Goal: Task Accomplishment & Management: Manage account settings

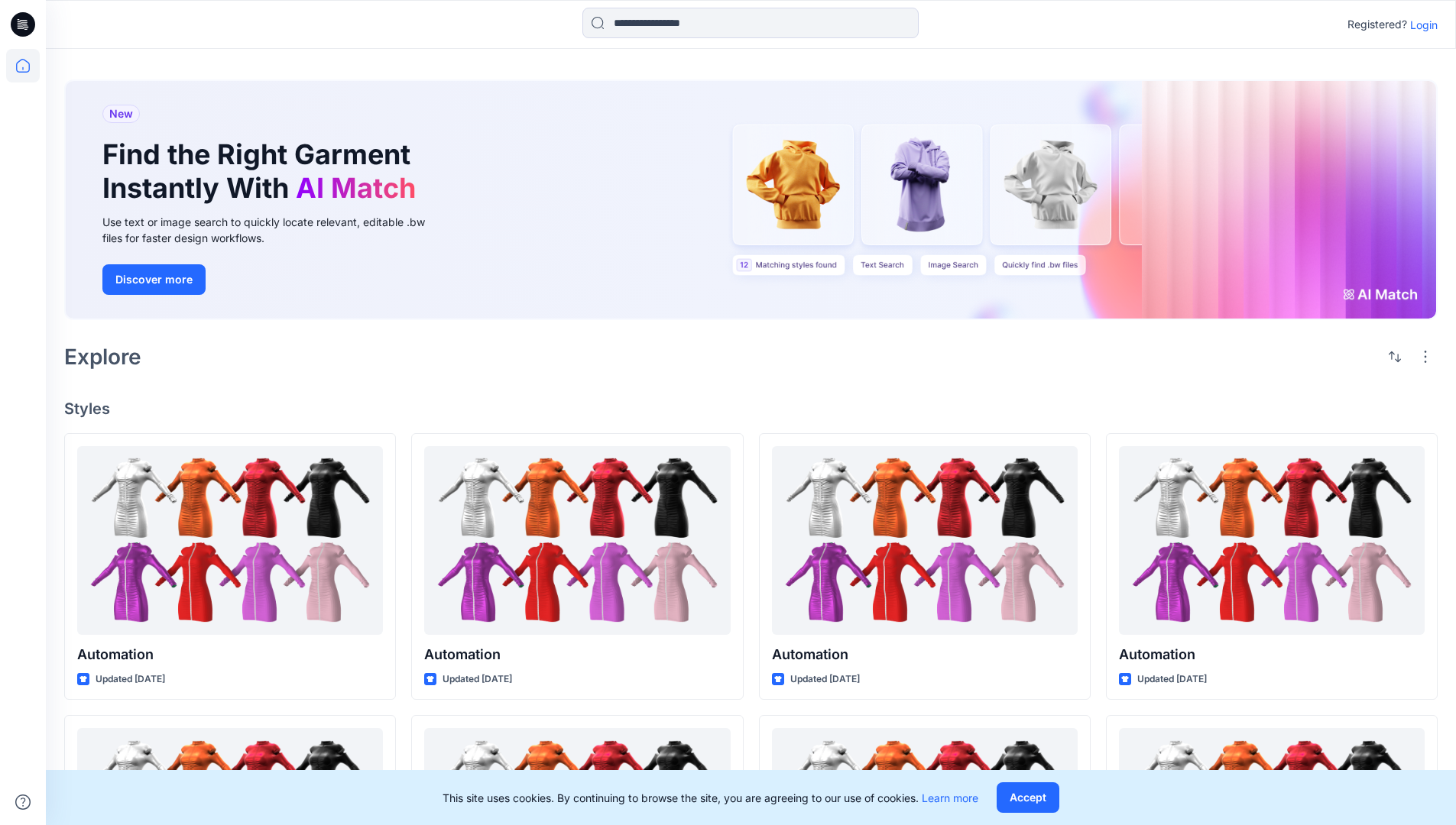
click at [1420, 25] on p "Login" at bounding box center [1424, 25] width 28 height 16
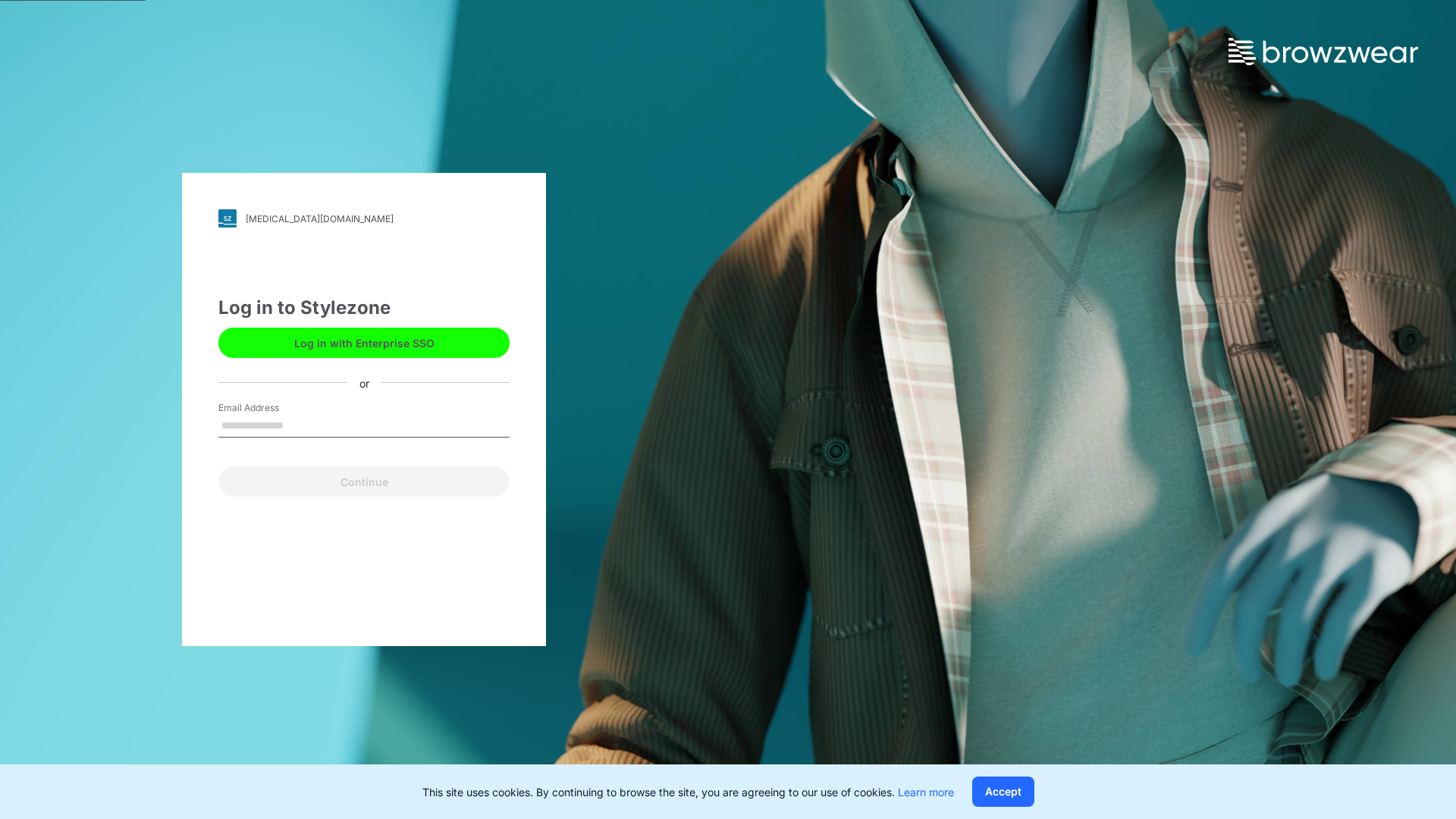
click at [299, 425] on input "Email Address" at bounding box center [364, 426] width 292 height 23
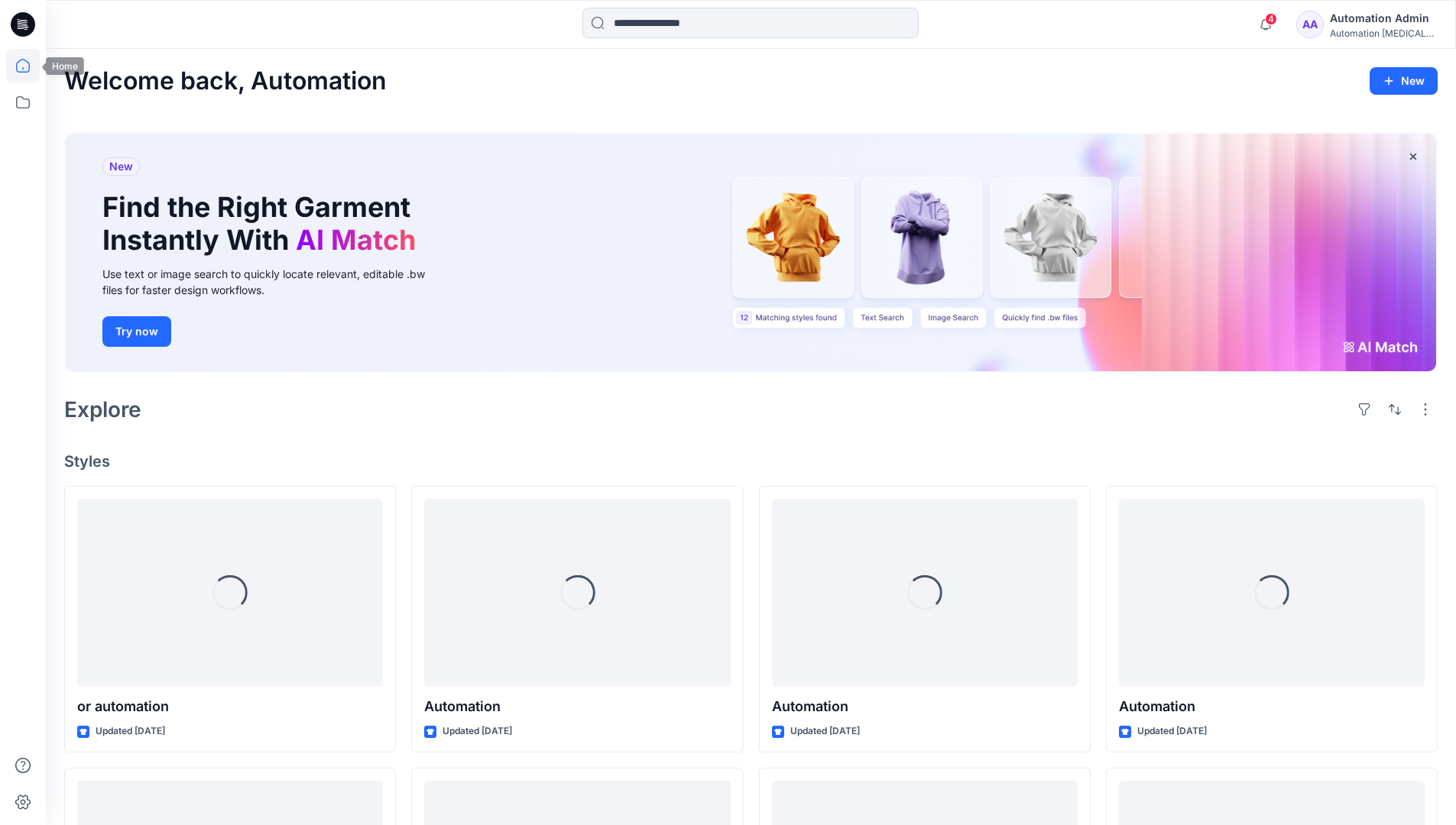
click at [29, 66] on icon at bounding box center [23, 66] width 13 height 13
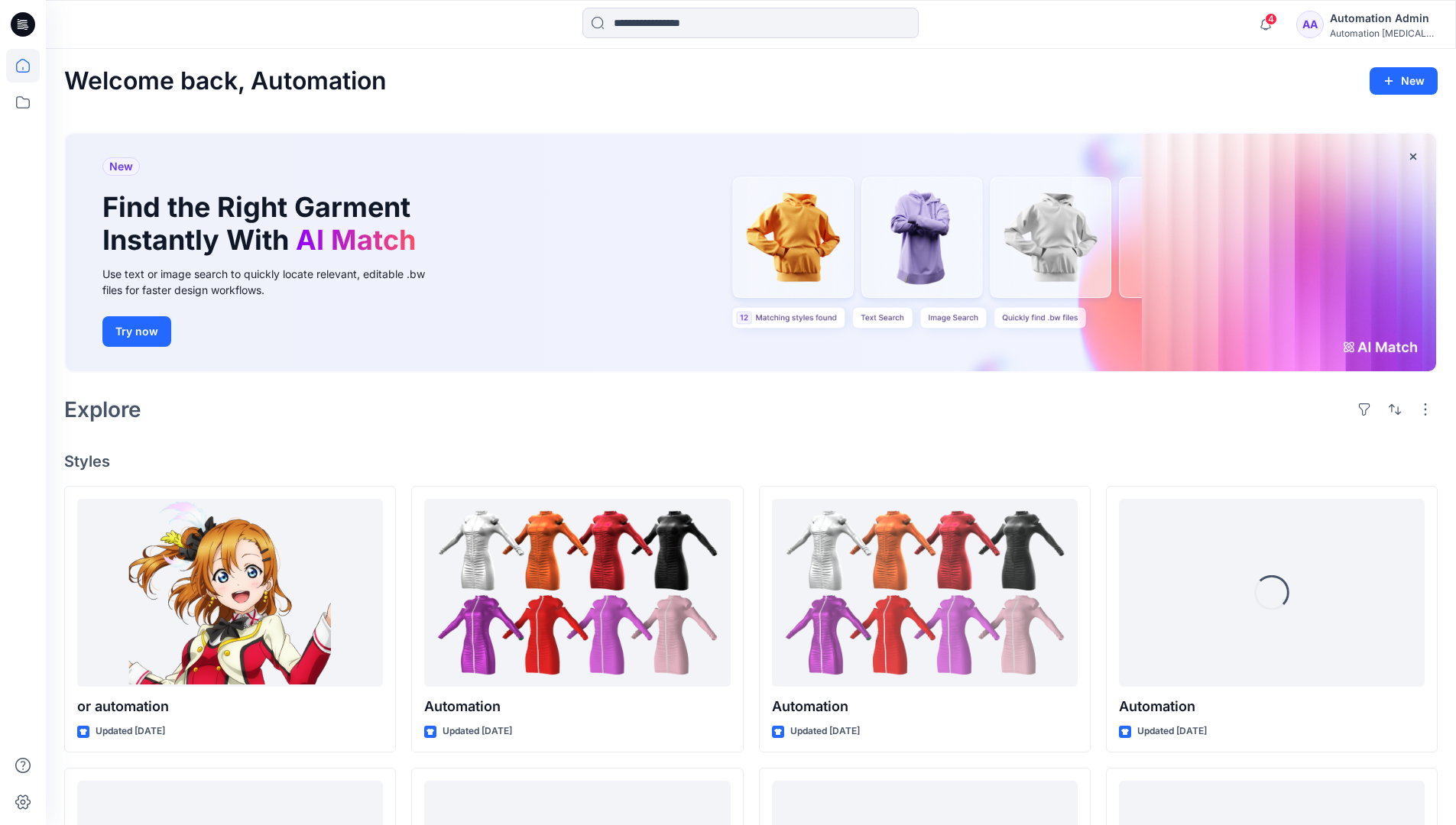
click at [1377, 22] on div "Automation Admin" at bounding box center [1383, 18] width 107 height 18
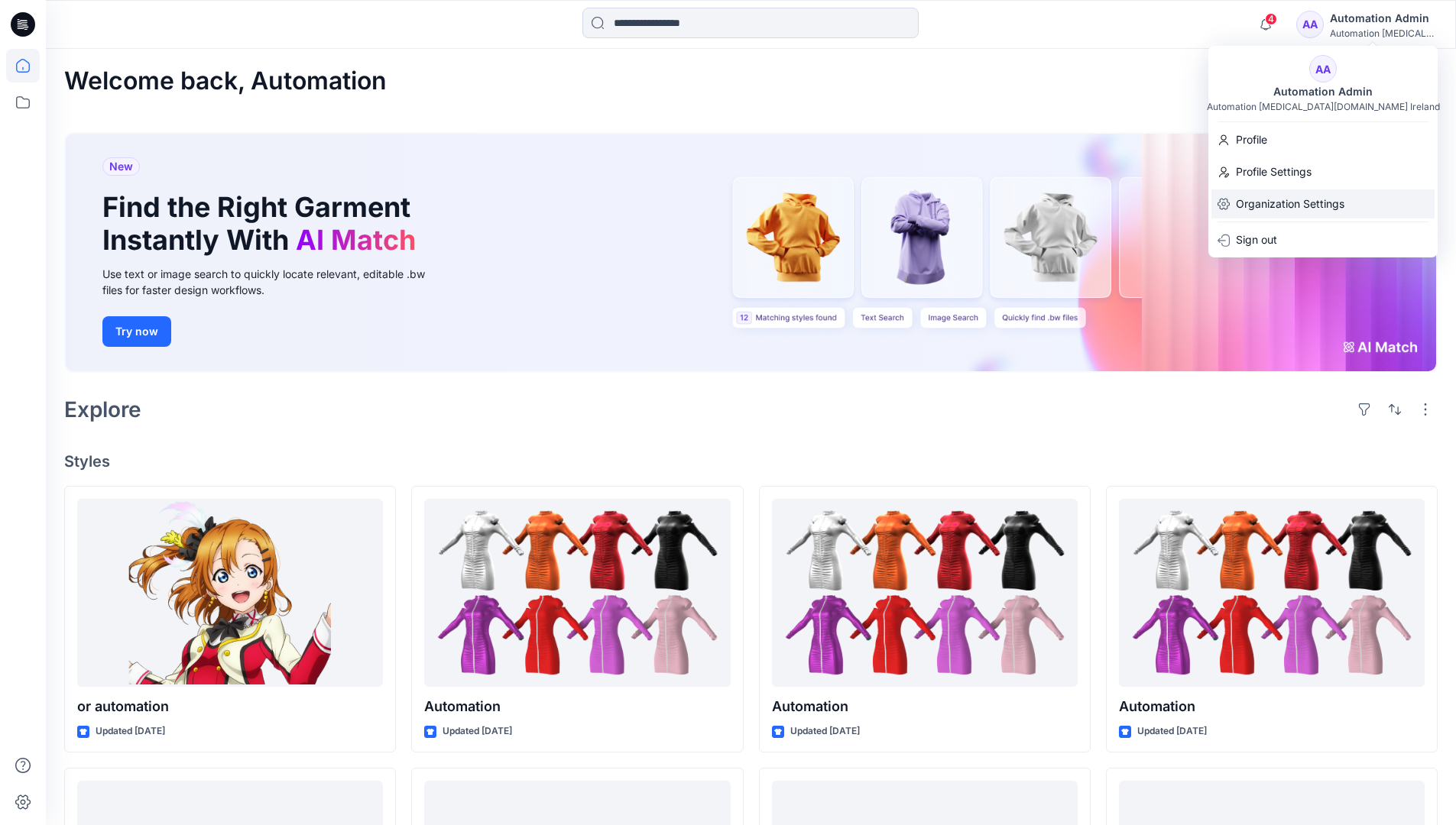
click at [1299, 196] on p "Organization Settings" at bounding box center [1290, 204] width 109 height 29
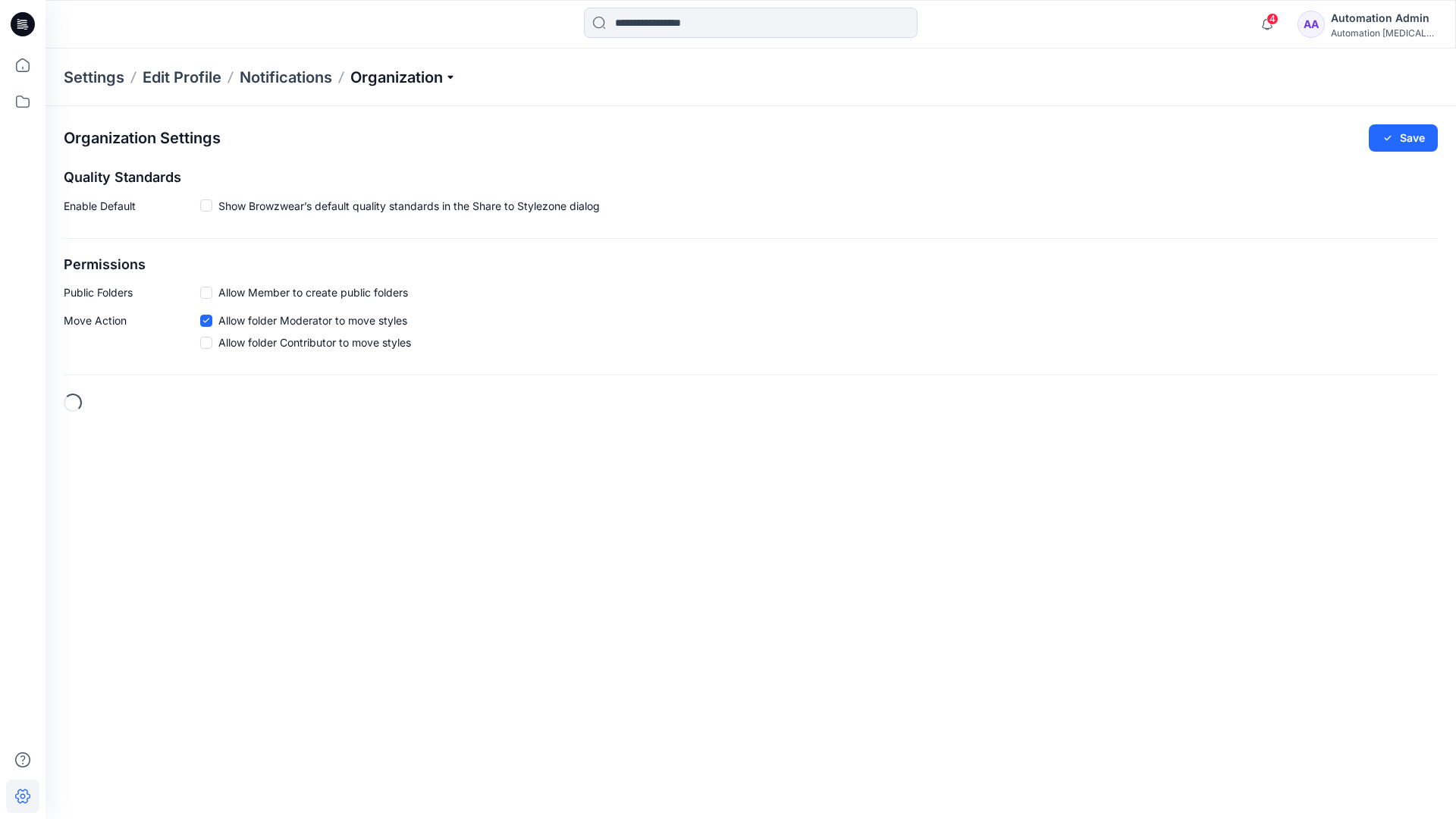
click at [455, 76] on p "Organization" at bounding box center [403, 77] width 106 height 21
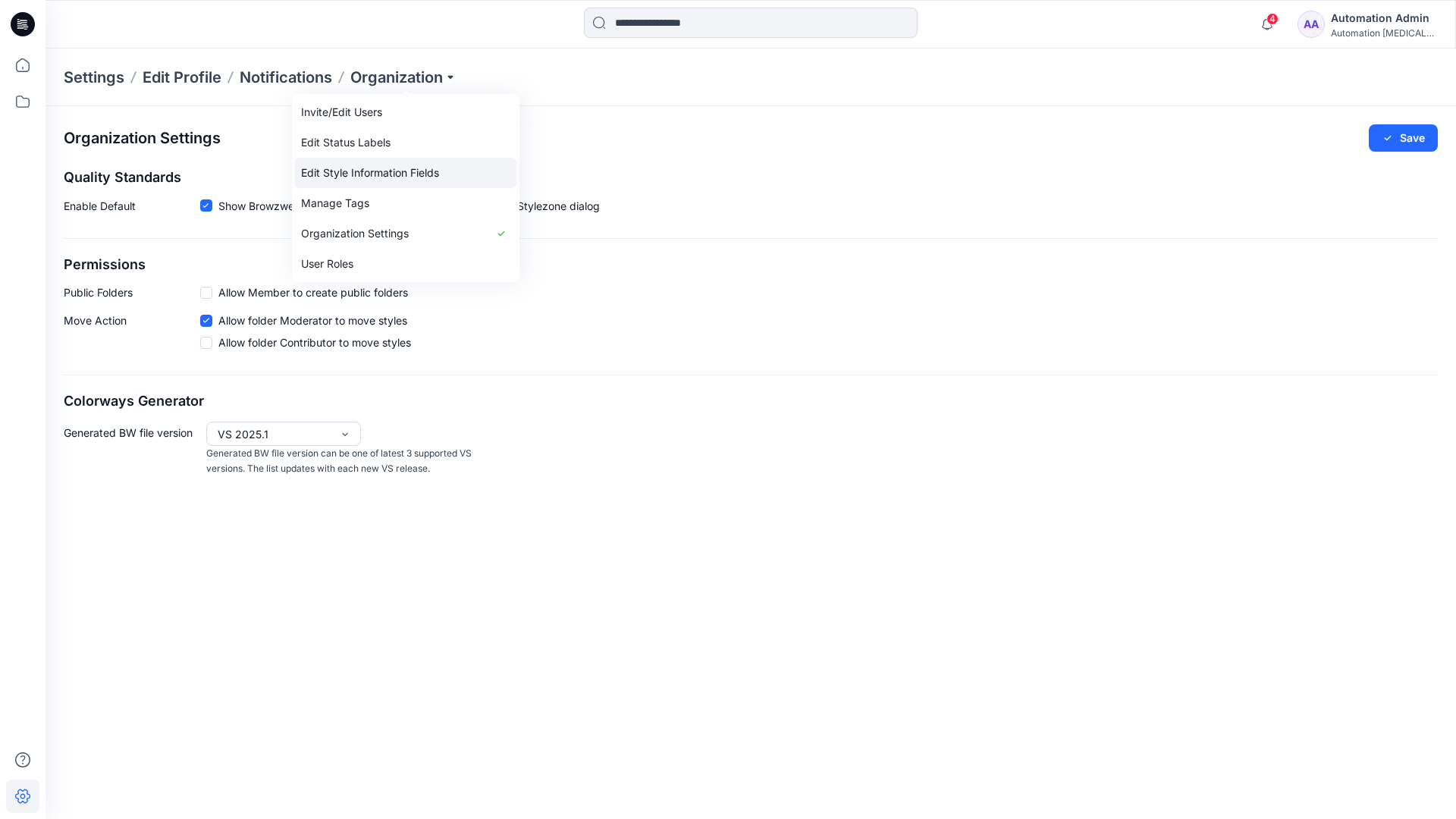
click at [399, 169] on link "Edit Style Information Fields" at bounding box center [406, 173] width 222 height 30
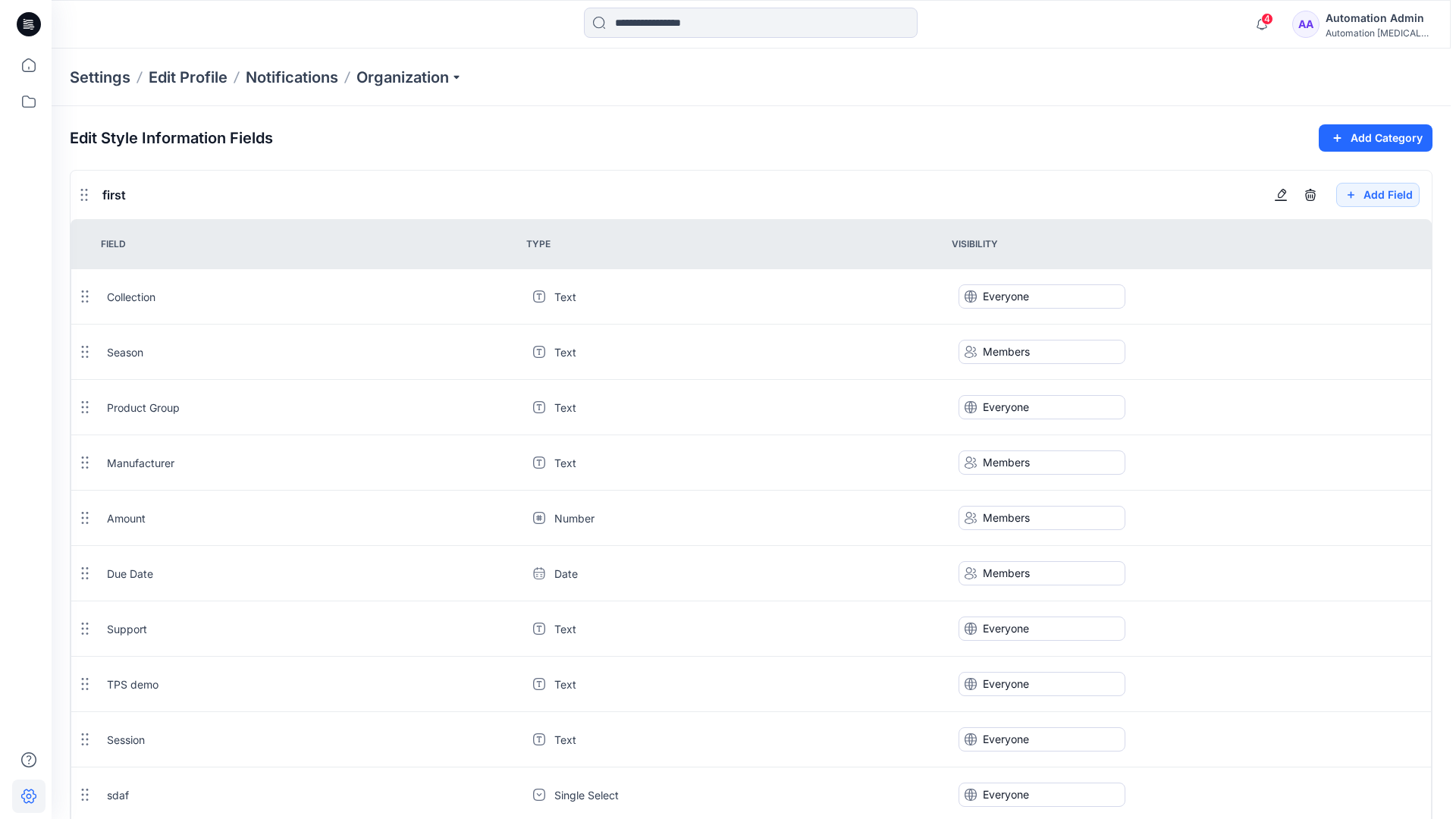
scroll to position [1366, 0]
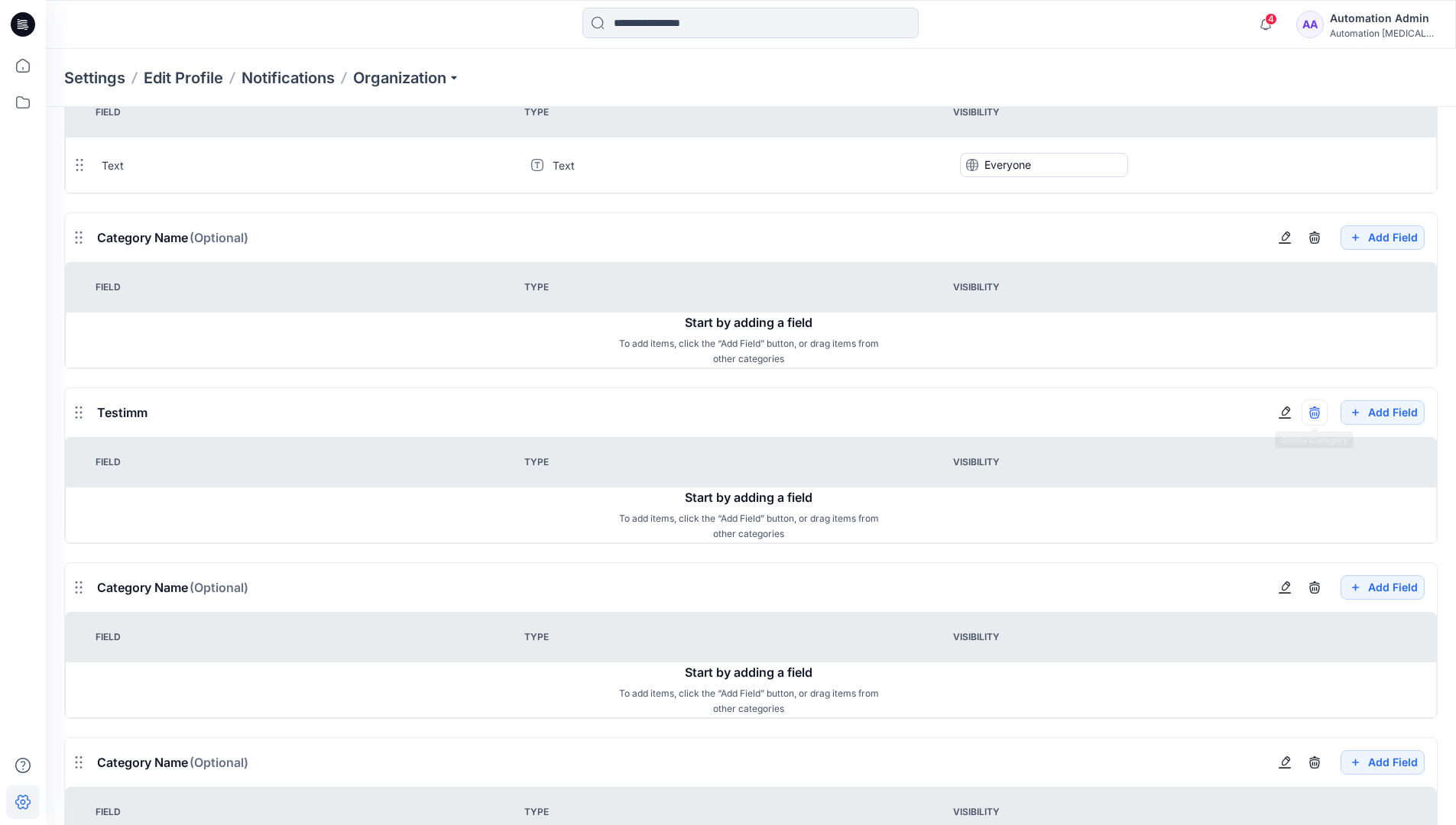
click at [1314, 412] on icon "button" at bounding box center [1314, 412] width 12 height 12
click at [1374, 14] on div "Automation Admin" at bounding box center [1383, 18] width 107 height 18
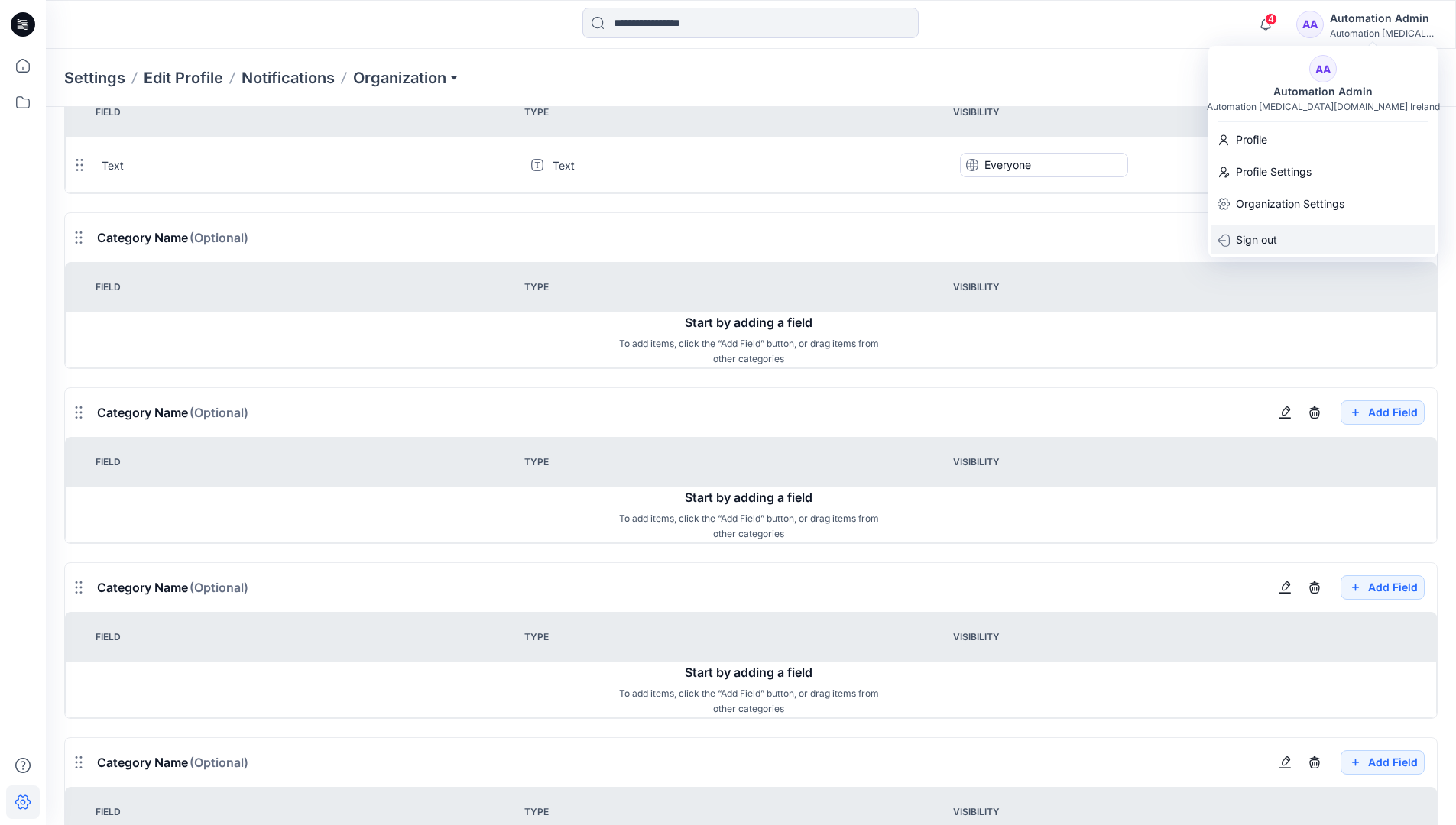
click at [1261, 238] on p "Sign out" at bounding box center [1256, 239] width 41 height 29
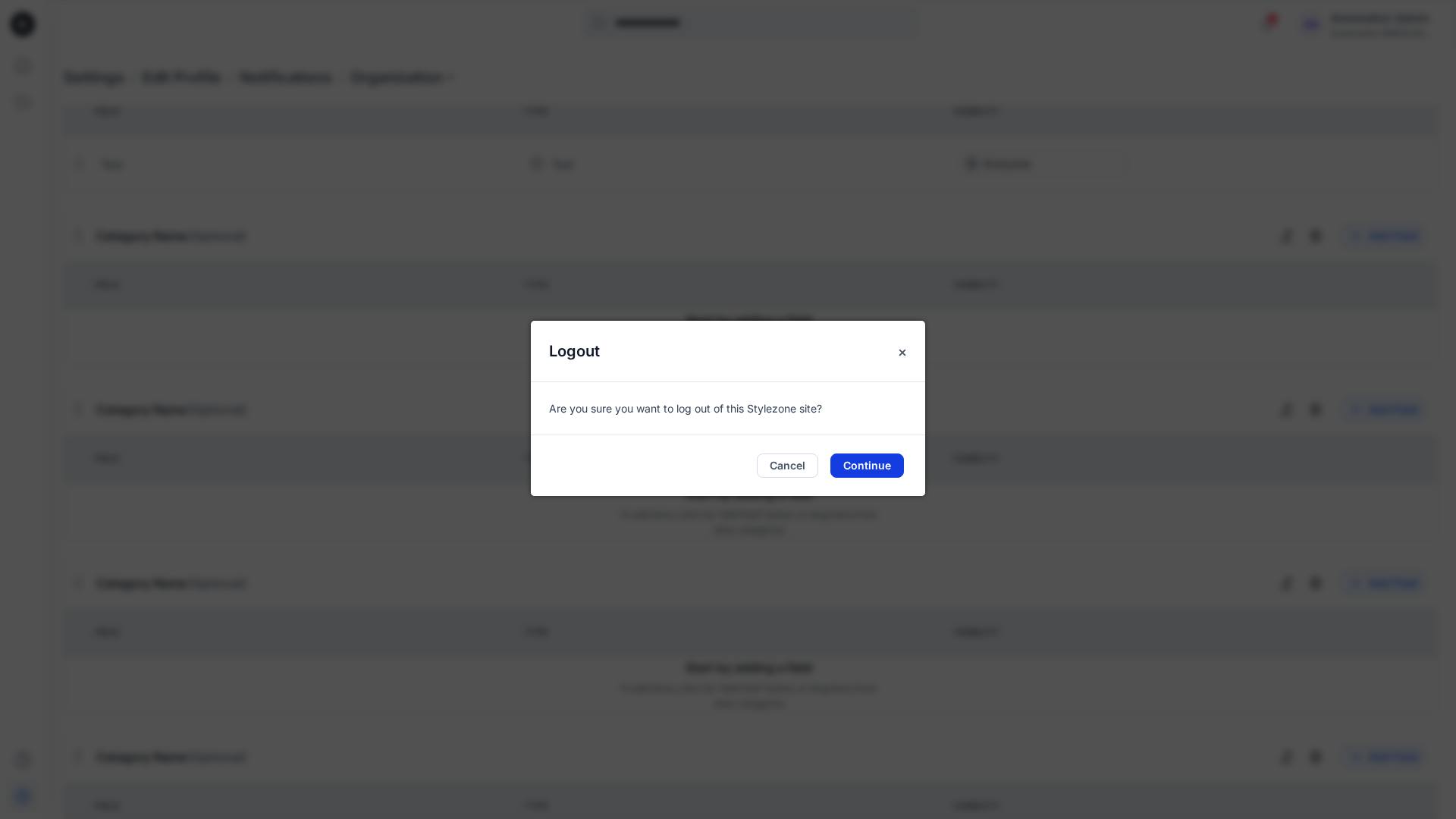
click at [884, 466] on button "Continue" at bounding box center [867, 466] width 74 height 25
